Goal: Task Accomplishment & Management: Use online tool/utility

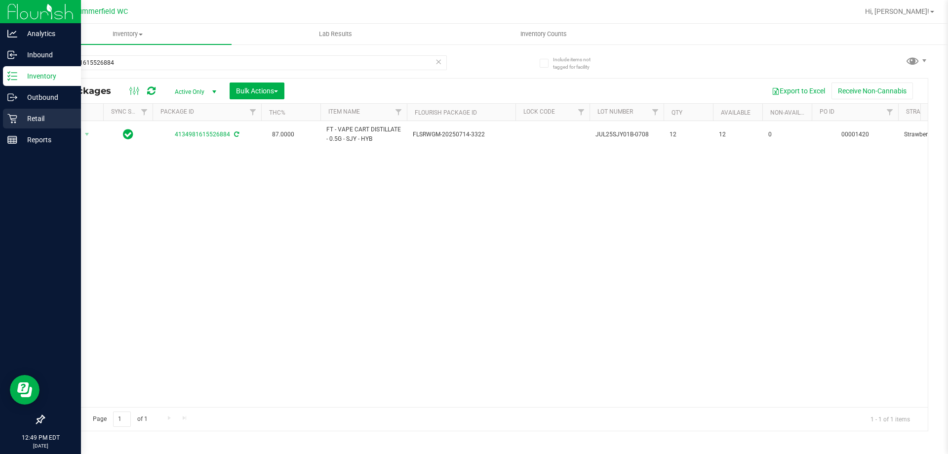
click at [30, 116] on p "Retail" at bounding box center [46, 119] width 59 height 12
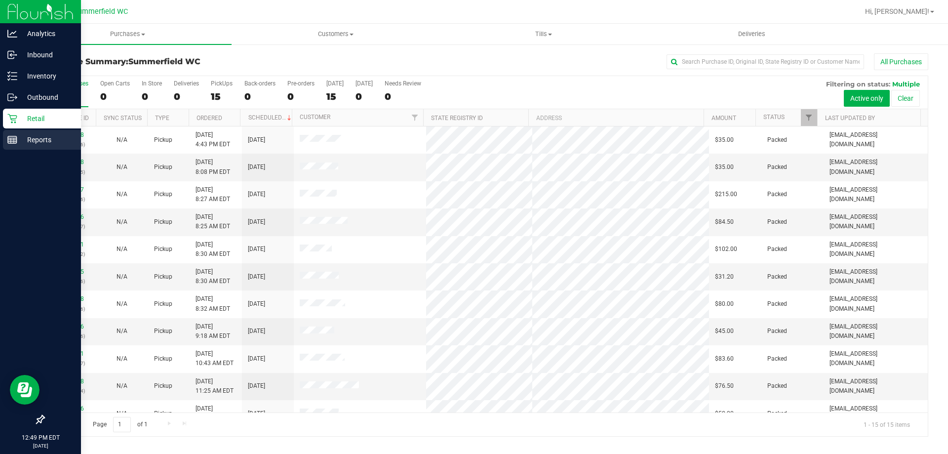
click at [34, 142] on p "Reports" at bounding box center [46, 140] width 59 height 12
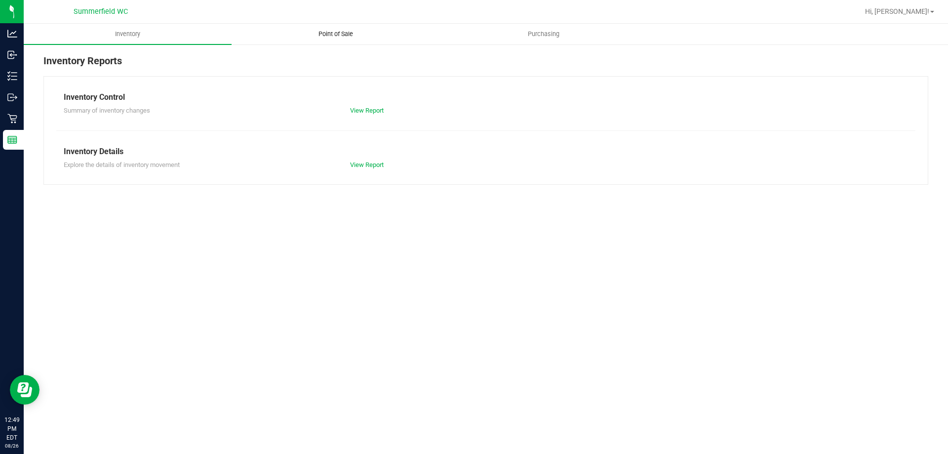
click at [343, 30] on span "Point of Sale" at bounding box center [335, 34] width 61 height 9
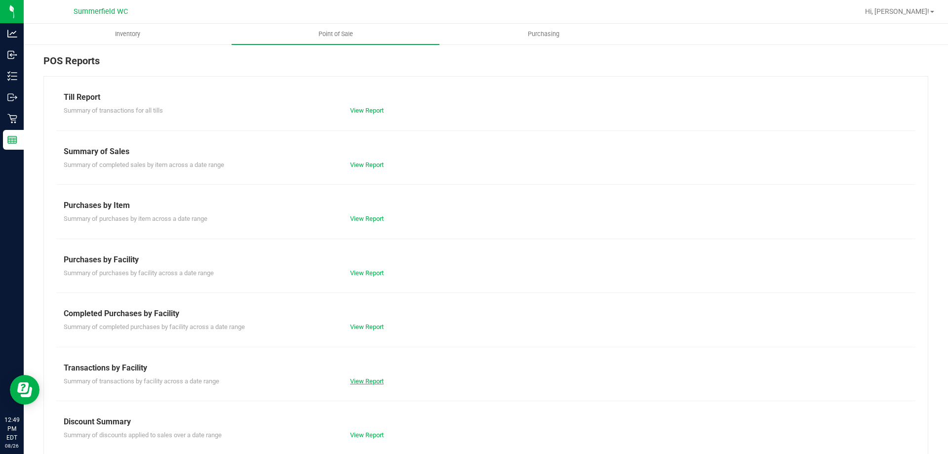
click at [362, 379] on link "View Report" at bounding box center [367, 380] width 34 height 7
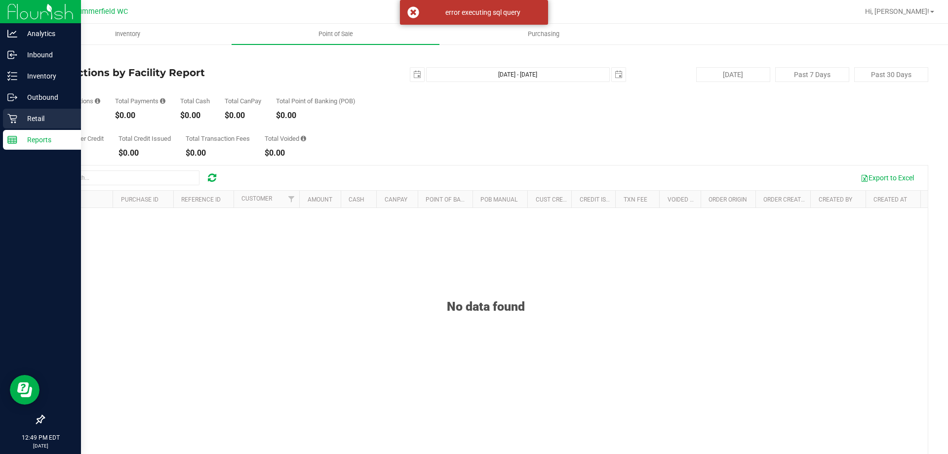
click at [28, 113] on p "Retail" at bounding box center [46, 119] width 59 height 12
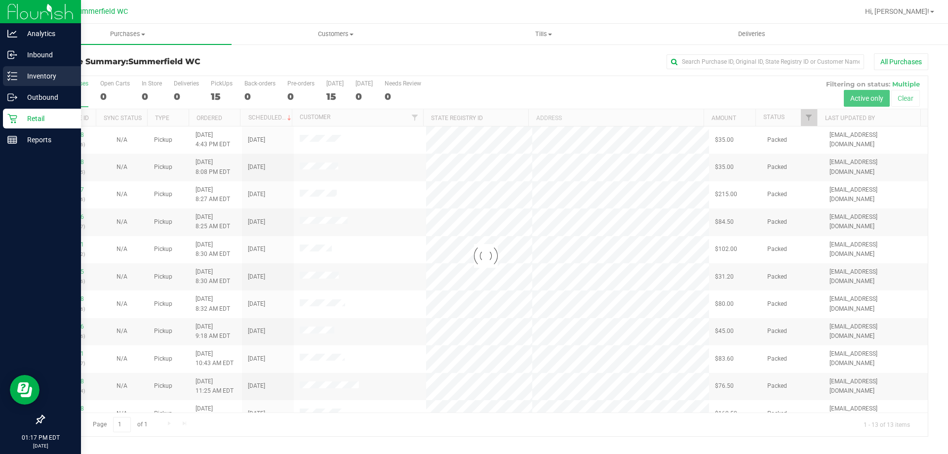
click at [35, 73] on p "Inventory" at bounding box center [46, 76] width 59 height 12
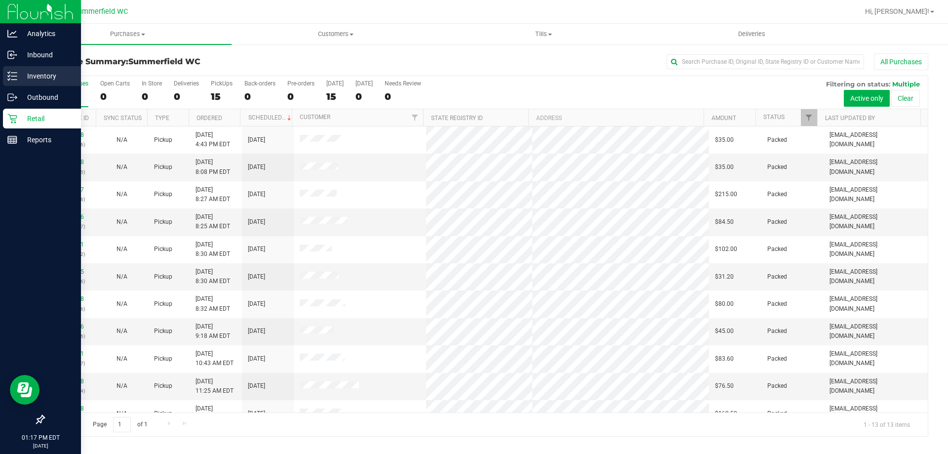
click at [30, 76] on p "Inventory" at bounding box center [46, 76] width 59 height 12
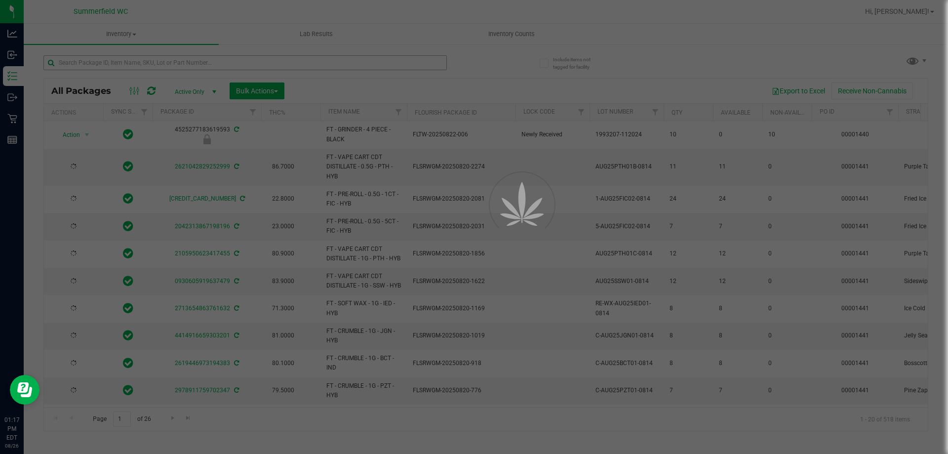
type input "[DATE]"
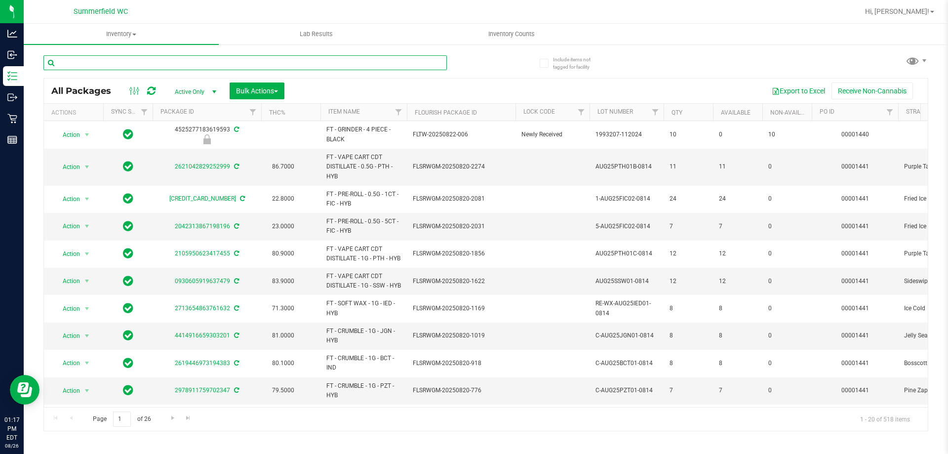
click at [126, 63] on input "text" at bounding box center [244, 62] width 403 height 15
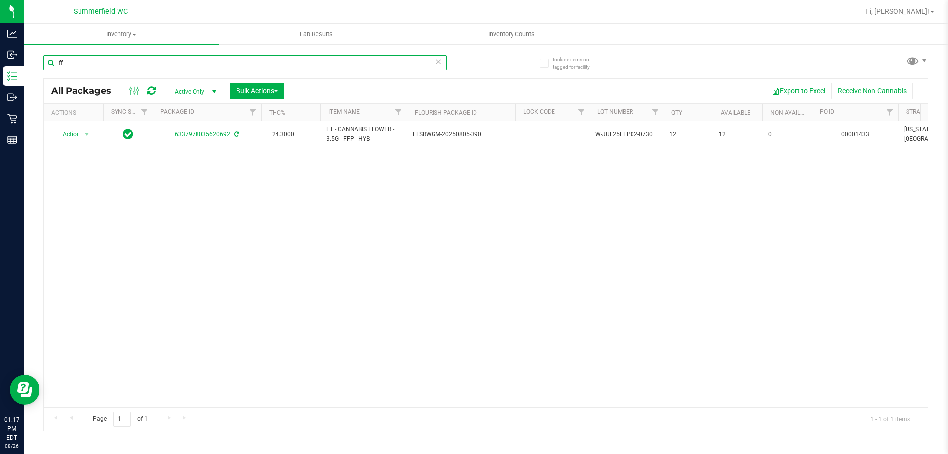
type input "f"
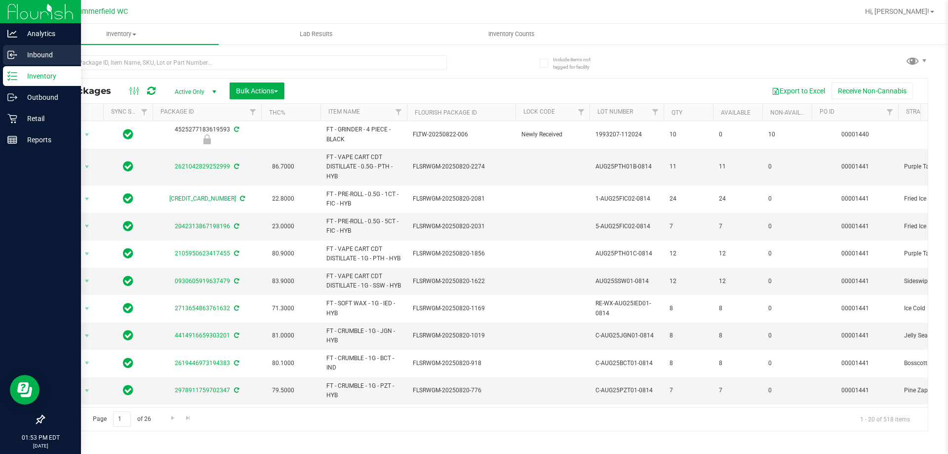
click at [48, 52] on p "Inbound" at bounding box center [46, 55] width 59 height 12
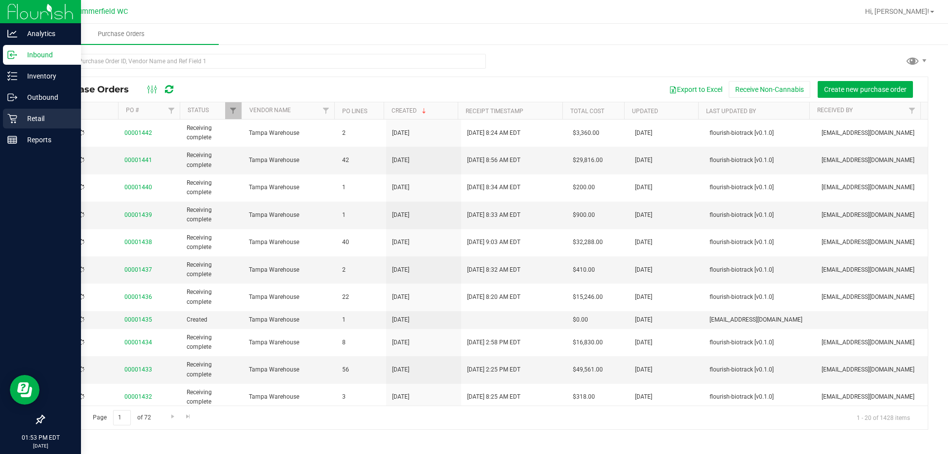
click at [35, 119] on p "Retail" at bounding box center [46, 119] width 59 height 12
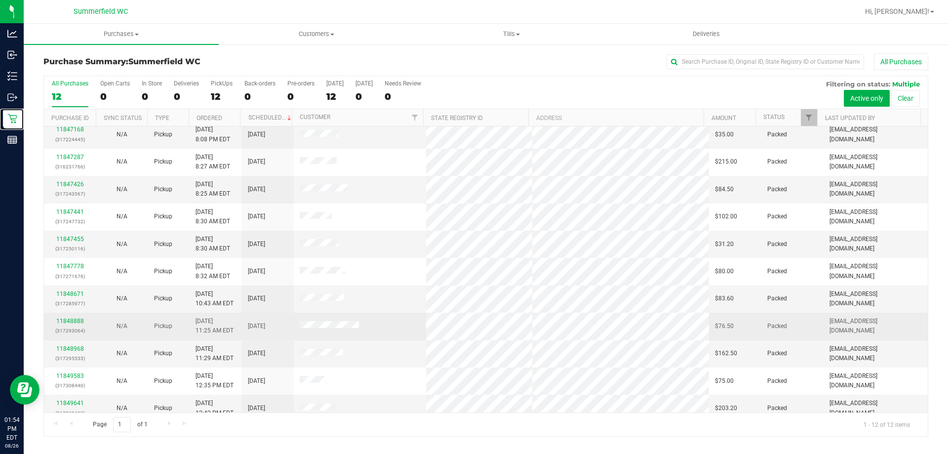
scroll to position [42, 0]
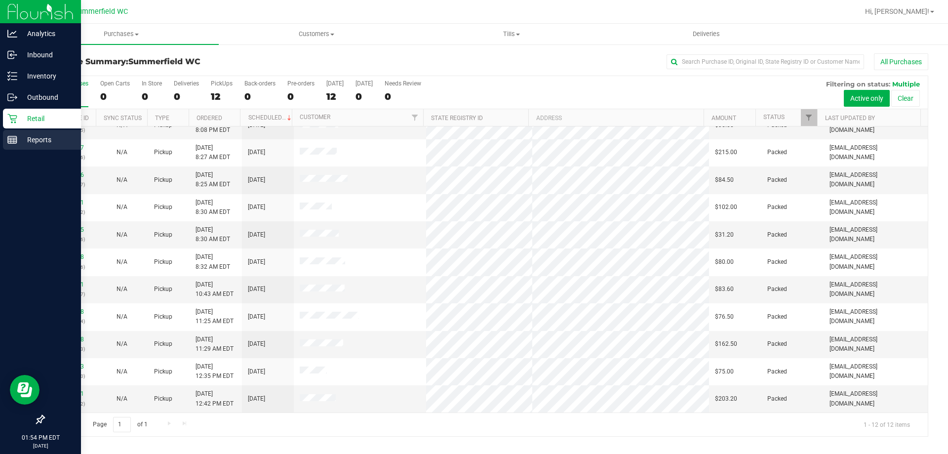
click at [41, 139] on p "Reports" at bounding box center [46, 140] width 59 height 12
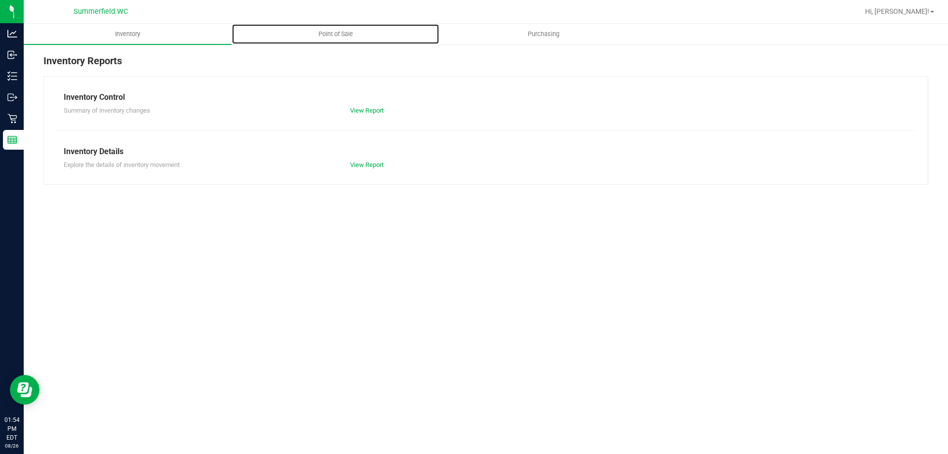
drag, startPoint x: 336, startPoint y: 34, endPoint x: 330, endPoint y: 47, distance: 14.8
click at [337, 34] on span "Point of Sale" at bounding box center [335, 34] width 61 height 9
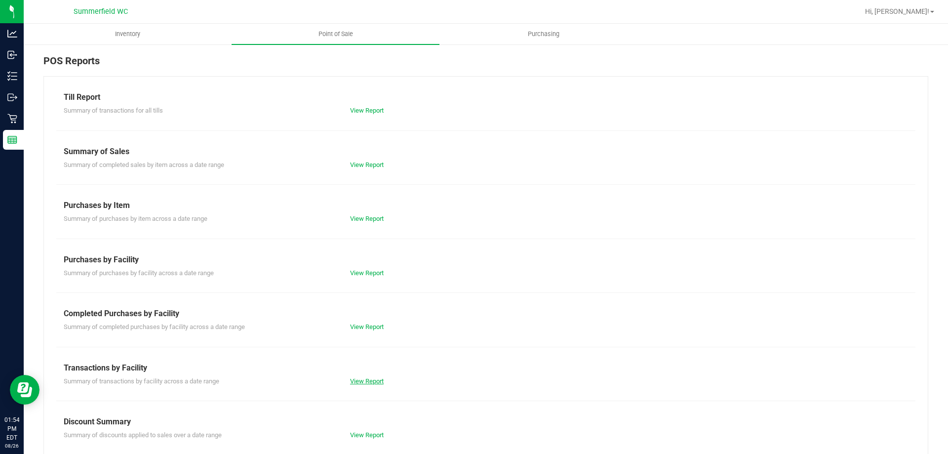
click at [369, 379] on link "View Report" at bounding box center [367, 380] width 34 height 7
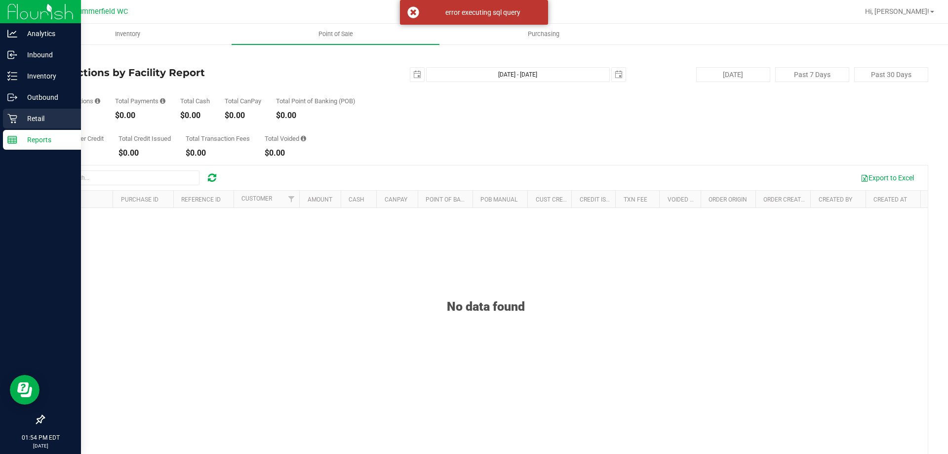
click at [36, 116] on p "Retail" at bounding box center [46, 119] width 59 height 12
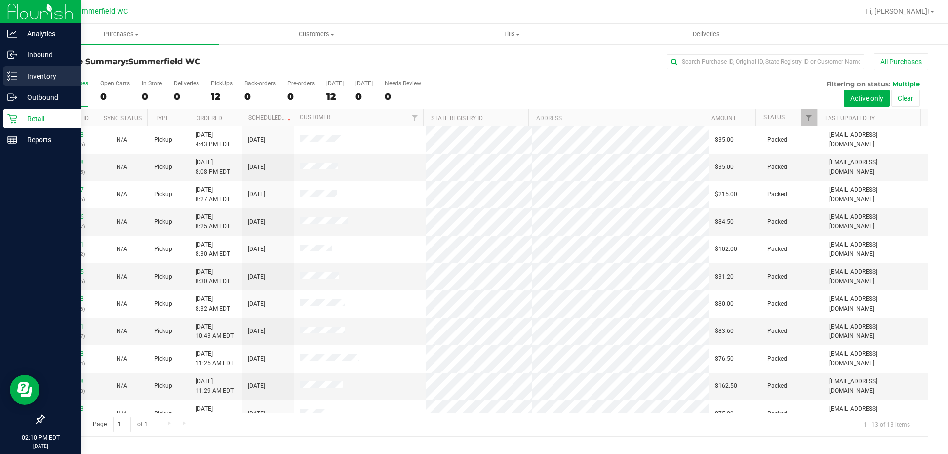
click at [36, 76] on p "Inventory" at bounding box center [46, 76] width 59 height 12
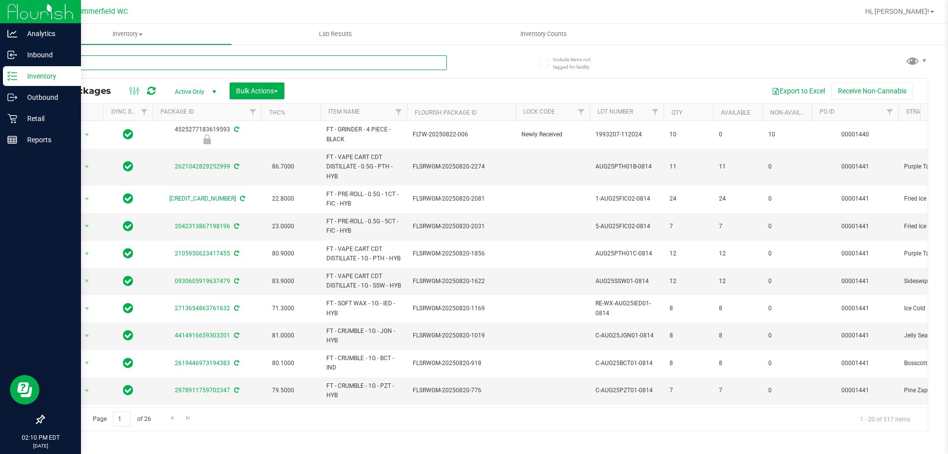
click at [134, 60] on input "text" at bounding box center [244, 62] width 403 height 15
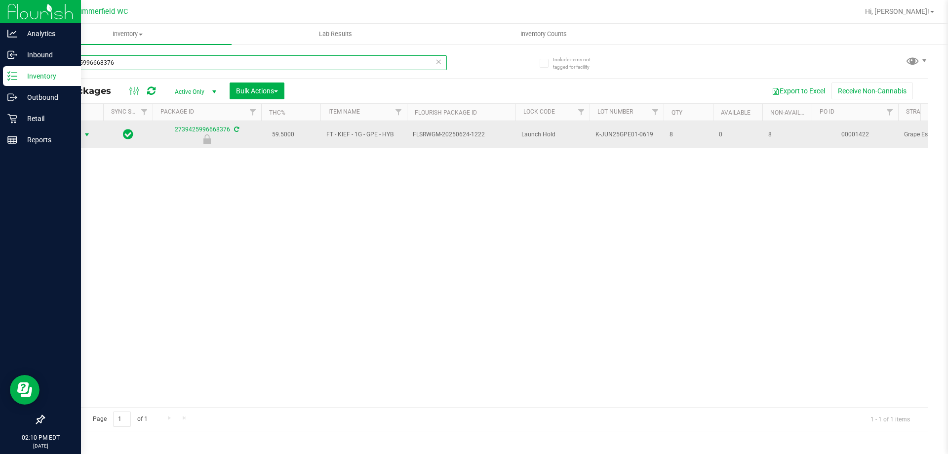
type input "2739425996668376"
click at [77, 132] on span "Action" at bounding box center [67, 135] width 27 height 14
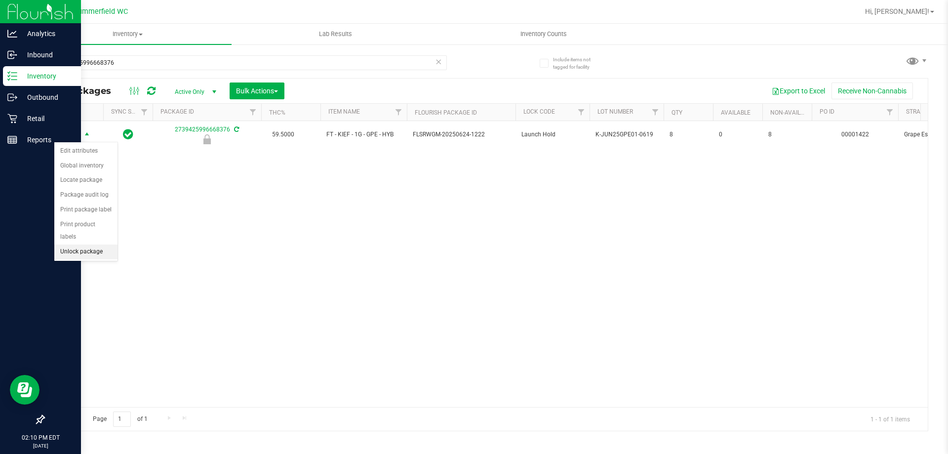
click at [91, 244] on li "Unlock package" at bounding box center [85, 251] width 63 height 15
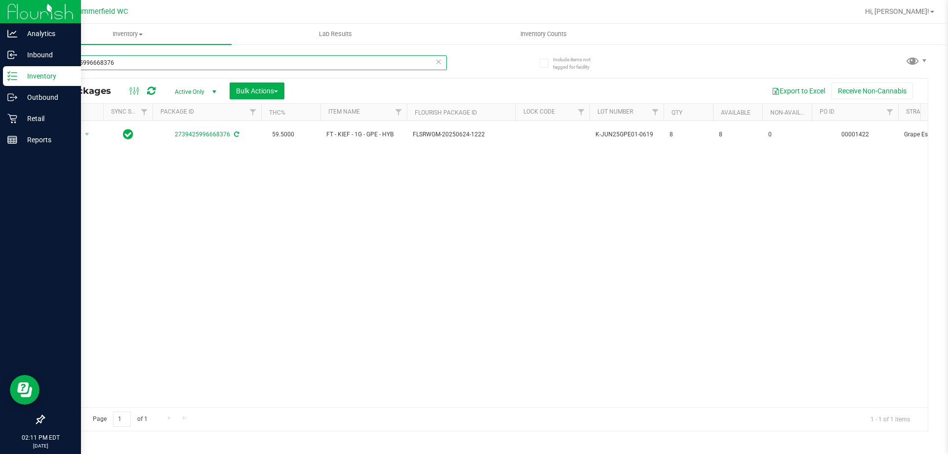
click at [133, 62] on input "2739425996668376" at bounding box center [244, 62] width 403 height 15
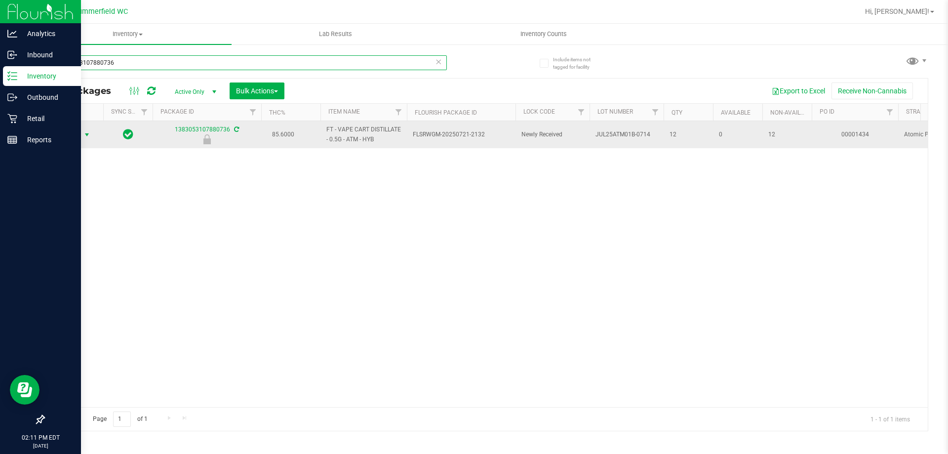
type input "1383053107880736"
click at [81, 136] on span "select" at bounding box center [87, 135] width 12 height 14
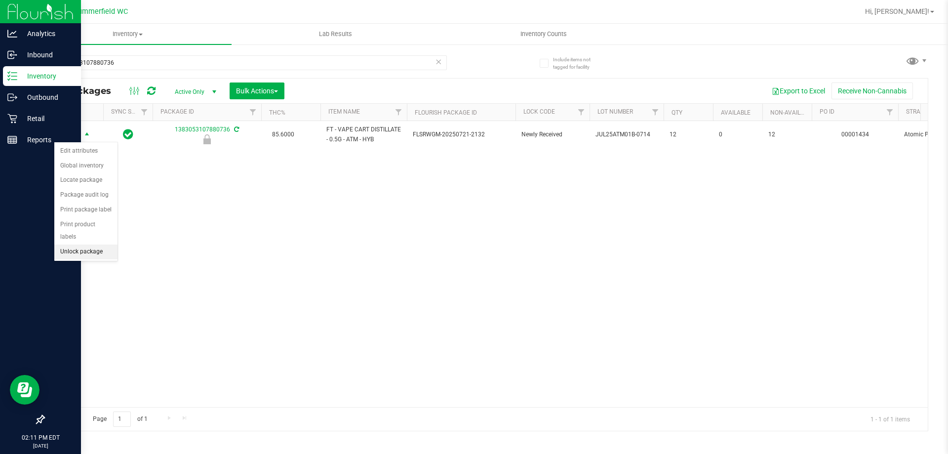
click at [83, 244] on li "Unlock package" at bounding box center [85, 251] width 63 height 15
